Goal: Information Seeking & Learning: Learn about a topic

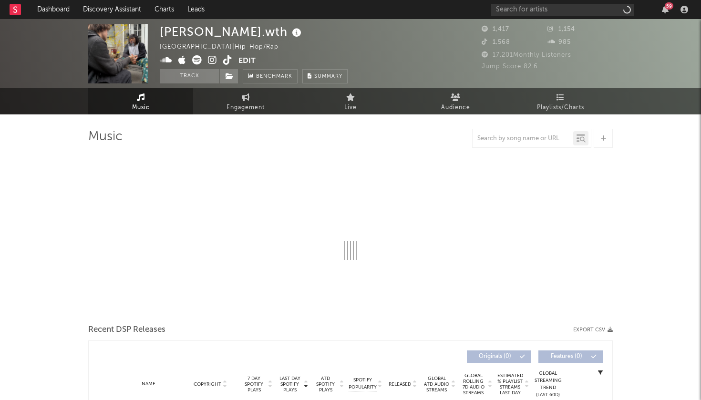
select select "6m"
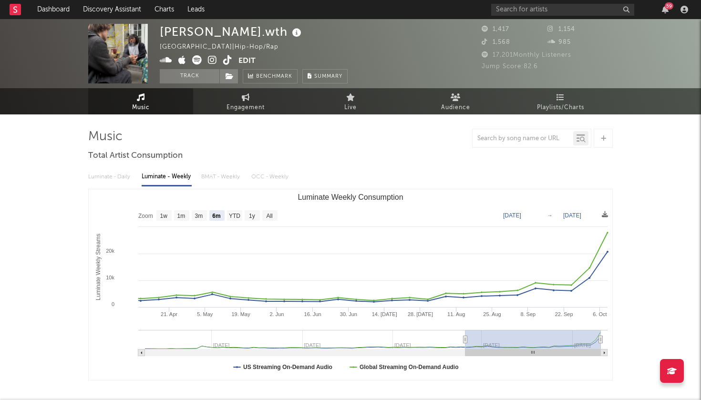
click at [668, 7] on div "59" at bounding box center [669, 5] width 9 height 7
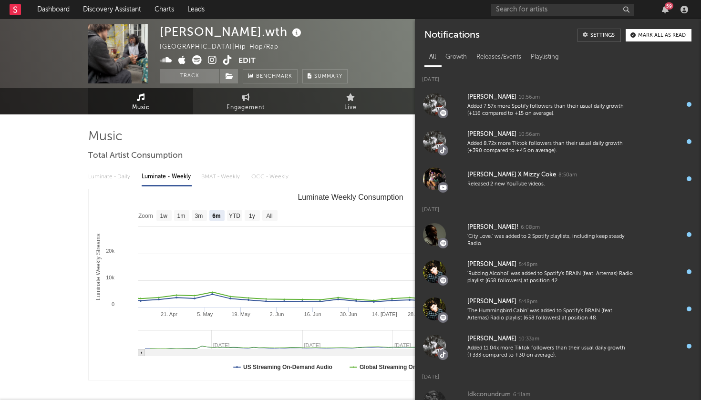
click at [668, 7] on div "59" at bounding box center [669, 5] width 9 height 7
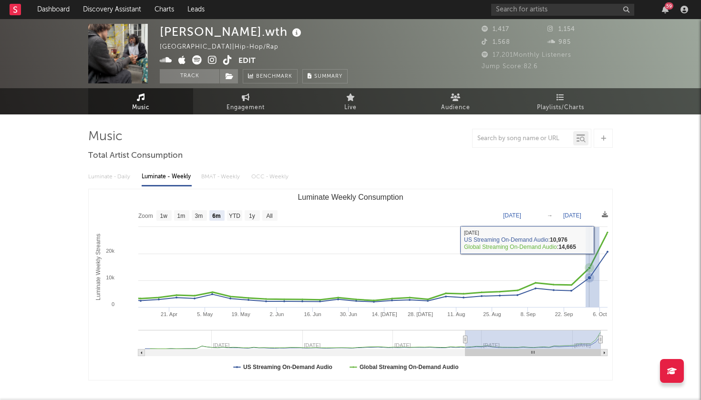
drag, startPoint x: 586, startPoint y: 238, endPoint x: 413, endPoint y: 238, distance: 173.2
type input "[DATE]"
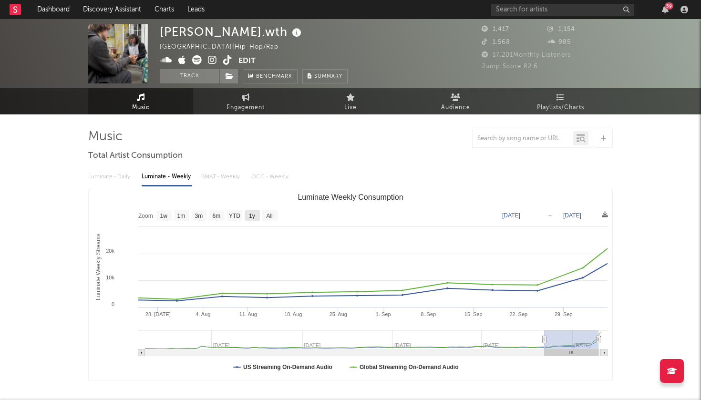
click at [252, 214] on text "1y" at bounding box center [252, 216] width 6 height 7
select select "1y"
type input "[DATE]"
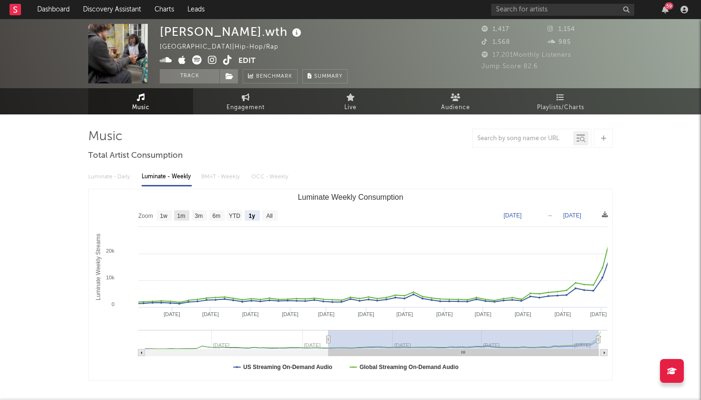
click at [179, 215] on text "1m" at bounding box center [181, 216] width 8 height 7
select select "1m"
type input "[DATE]"
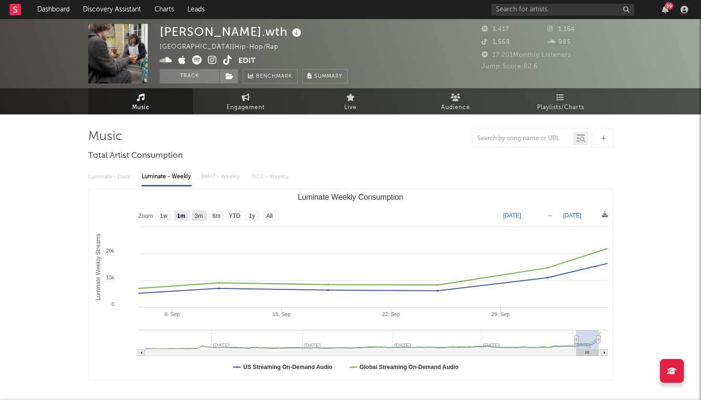
click at [203, 215] on text "3m" at bounding box center [199, 216] width 8 height 7
select select "3m"
type input "[DATE]"
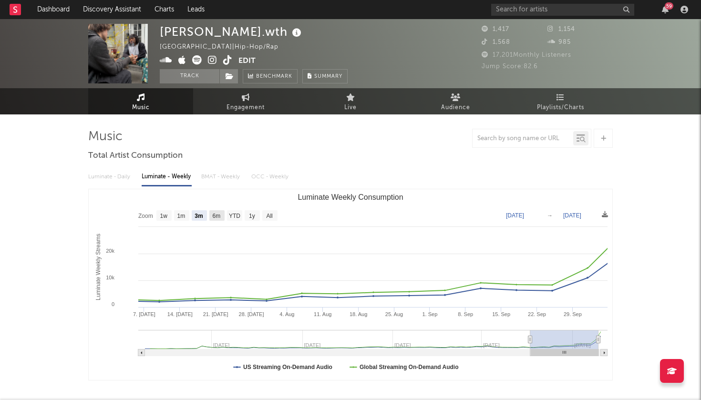
click at [218, 215] on text "6m" at bounding box center [217, 216] width 8 height 7
select select "6m"
type input "[DATE]"
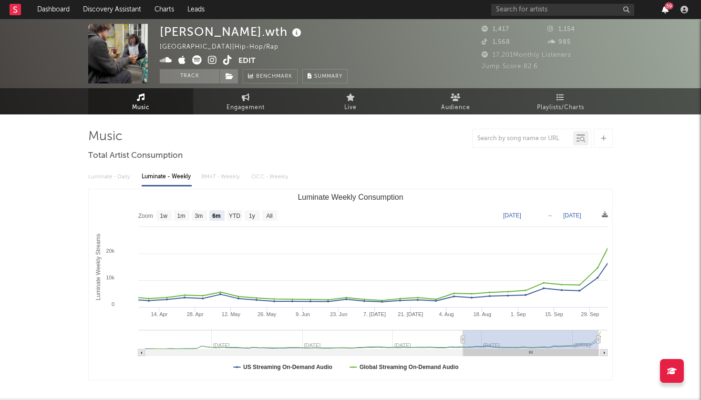
click at [665, 6] on icon "button" at bounding box center [665, 10] width 7 height 8
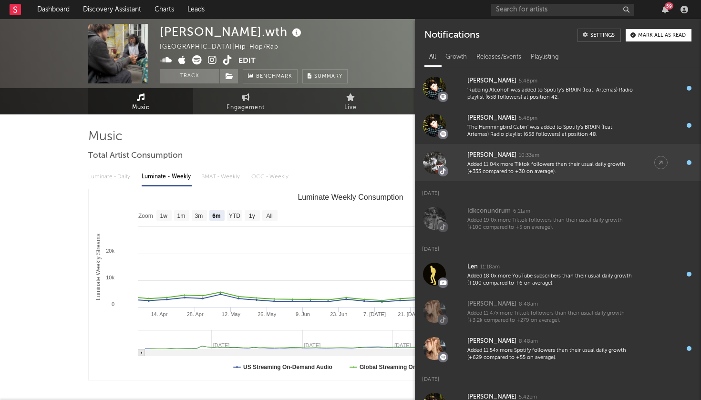
scroll to position [210, 0]
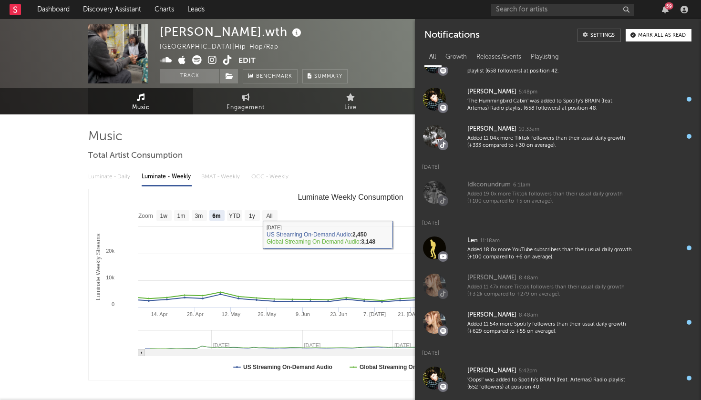
click at [346, 145] on div at bounding box center [350, 138] width 525 height 19
